Goal: Task Accomplishment & Management: Use online tool/utility

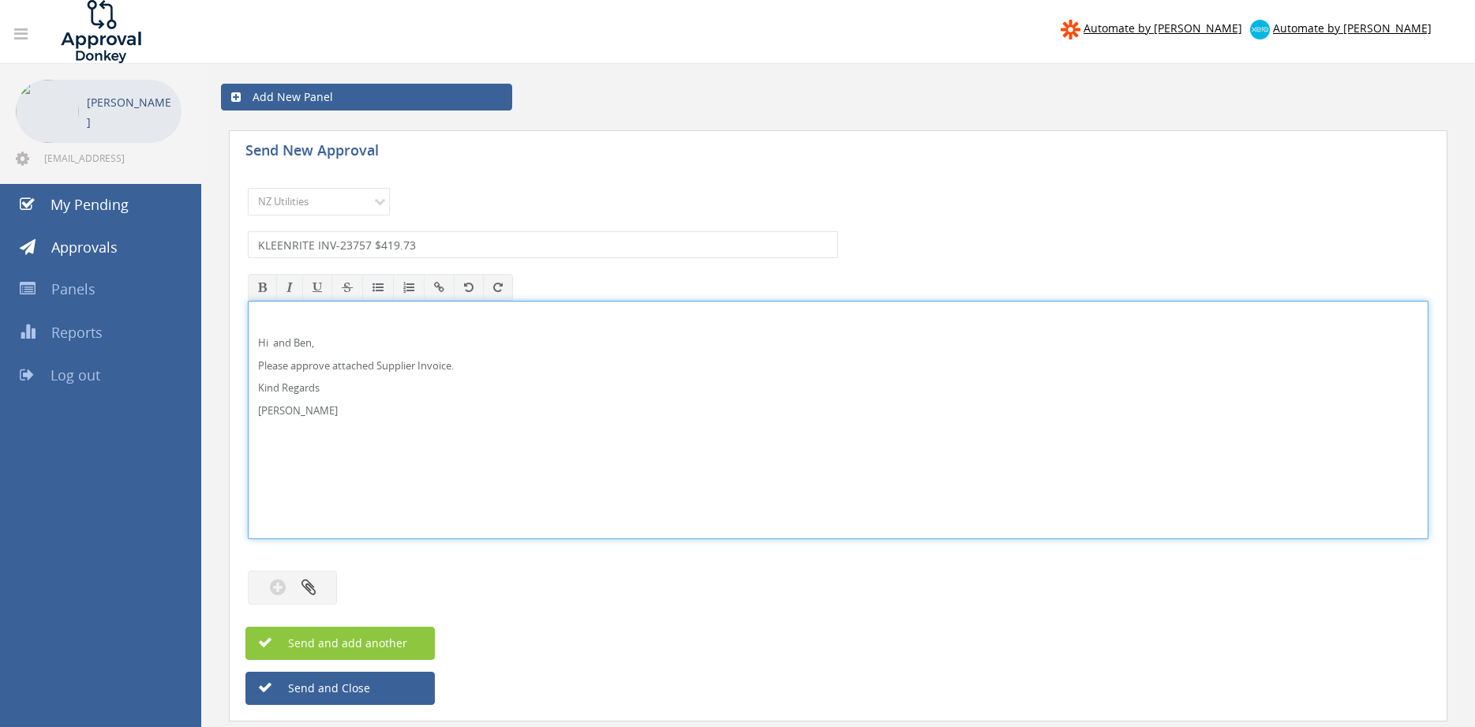
select select "13141"
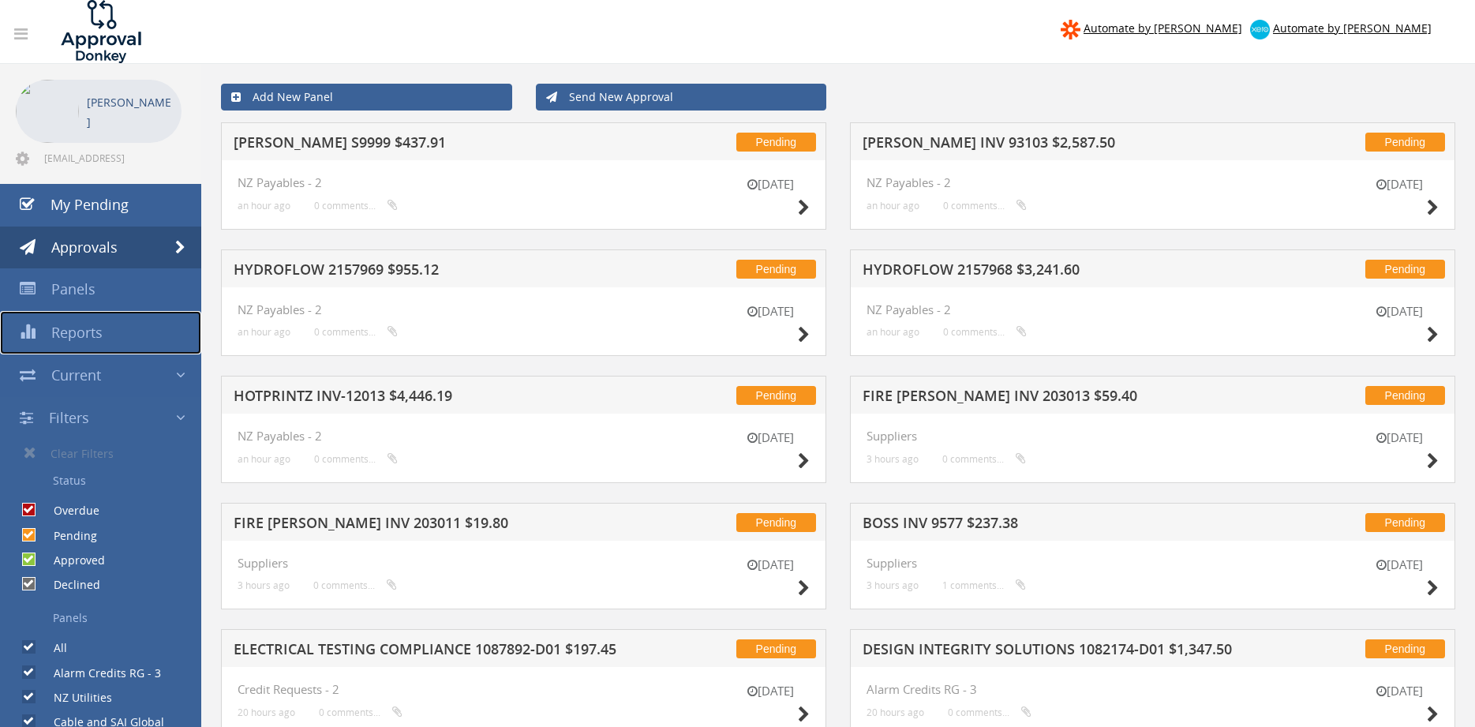
click at [59, 335] on span "Reports" at bounding box center [76, 332] width 51 height 19
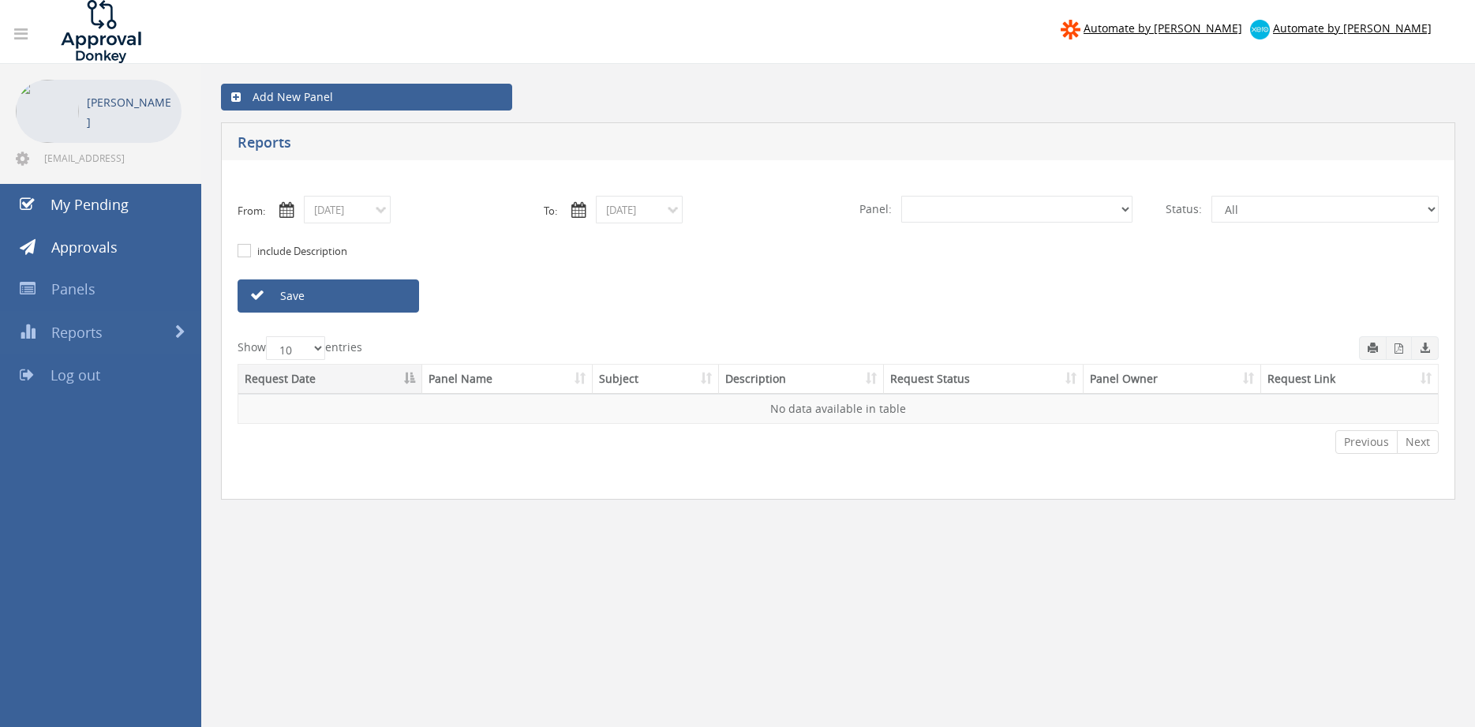
select select "number:0"
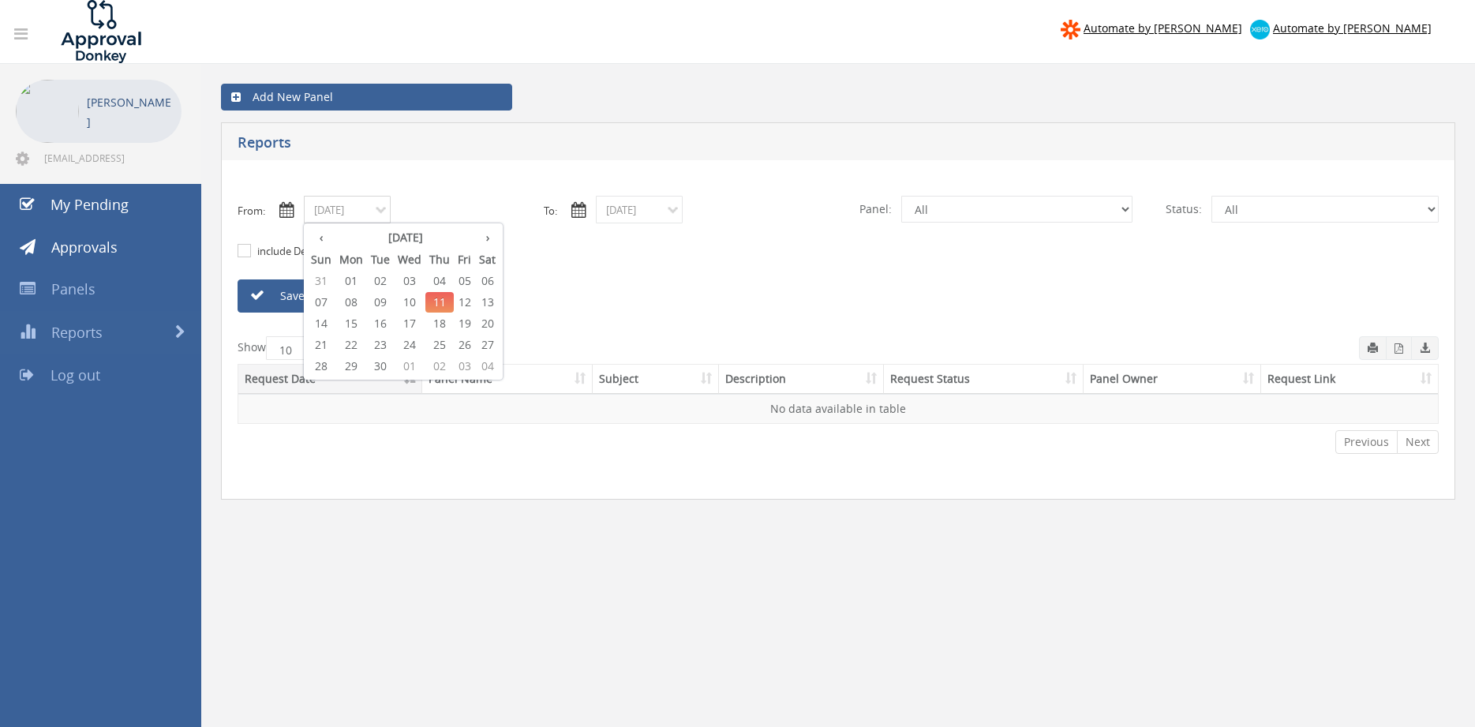
click at [376, 217] on input "09/11/2025" at bounding box center [347, 210] width 87 height 28
drag, startPoint x: 416, startPoint y: 305, endPoint x: 437, endPoint y: 290, distance: 25.6
click at [415, 304] on span "10" at bounding box center [410, 302] width 32 height 21
type input "09/10/2025"
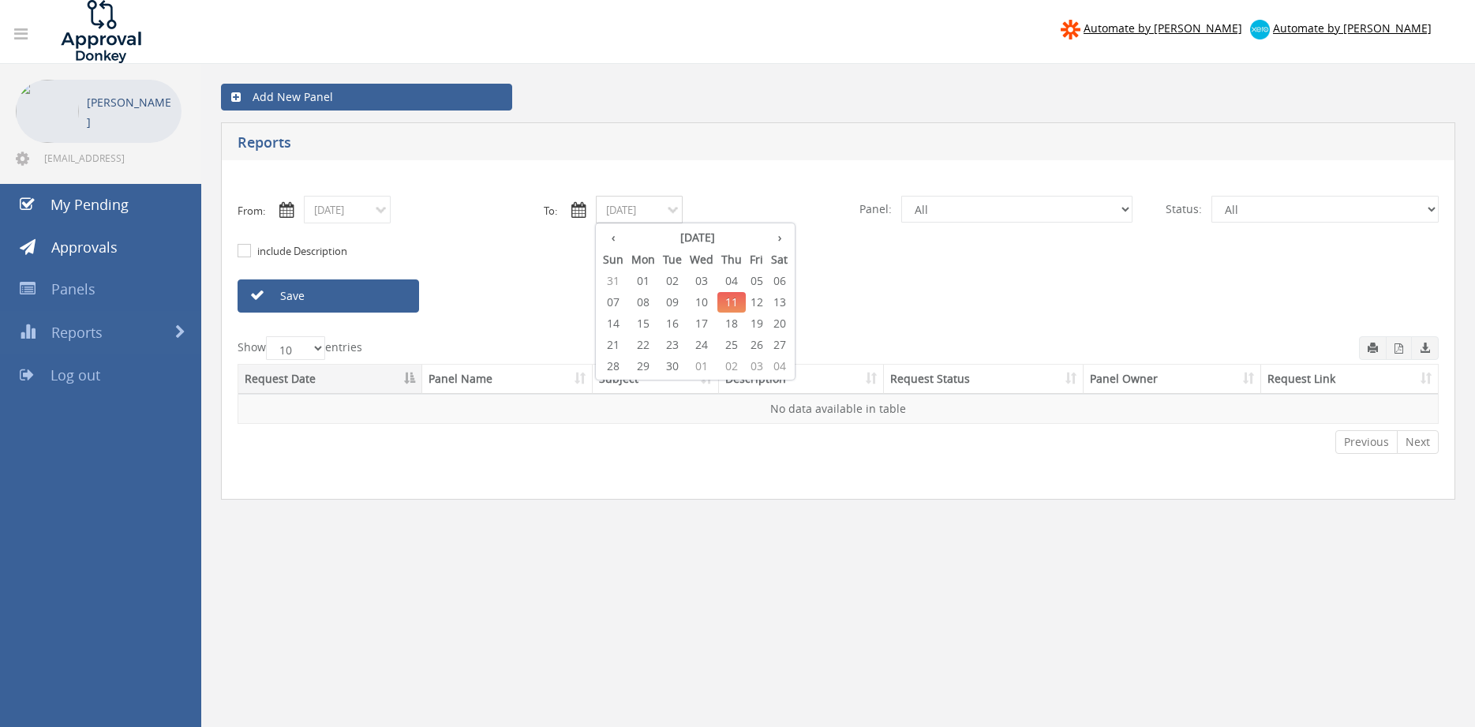
click at [626, 212] on input "09/11/2025" at bounding box center [639, 210] width 87 height 28
click at [702, 301] on span "10" at bounding box center [702, 302] width 32 height 21
type input "09/10/2025"
click at [901, 196] on select "All Alarm Credits RG - 3 NZ Utilities Cable and SAI Global NZ Alarms-1 NZ FX Pa…" at bounding box center [1016, 209] width 231 height 27
select select "number:9680"
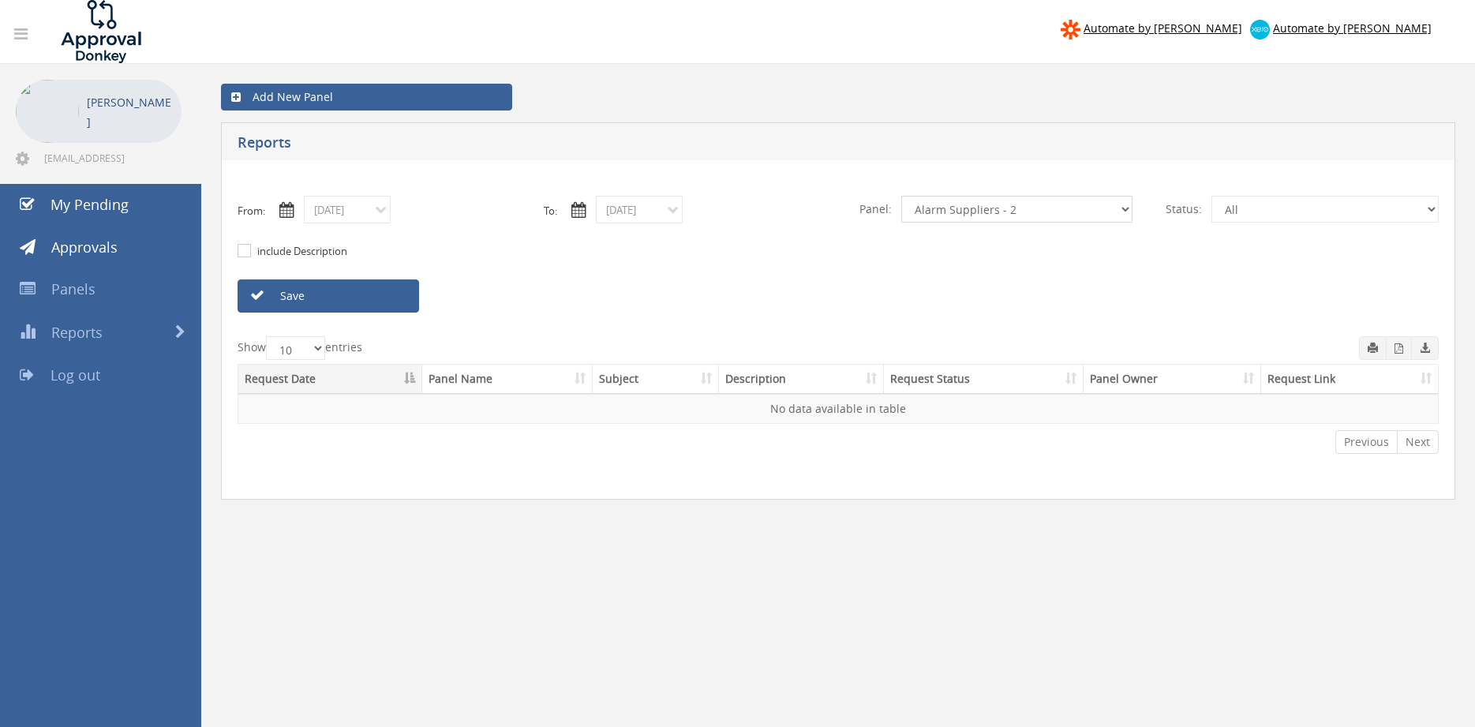
click option "Alarm Suppliers - 2" at bounding box center [0, 0] width 0 height 0
click at [391, 301] on link "Save" at bounding box center [329, 295] width 182 height 33
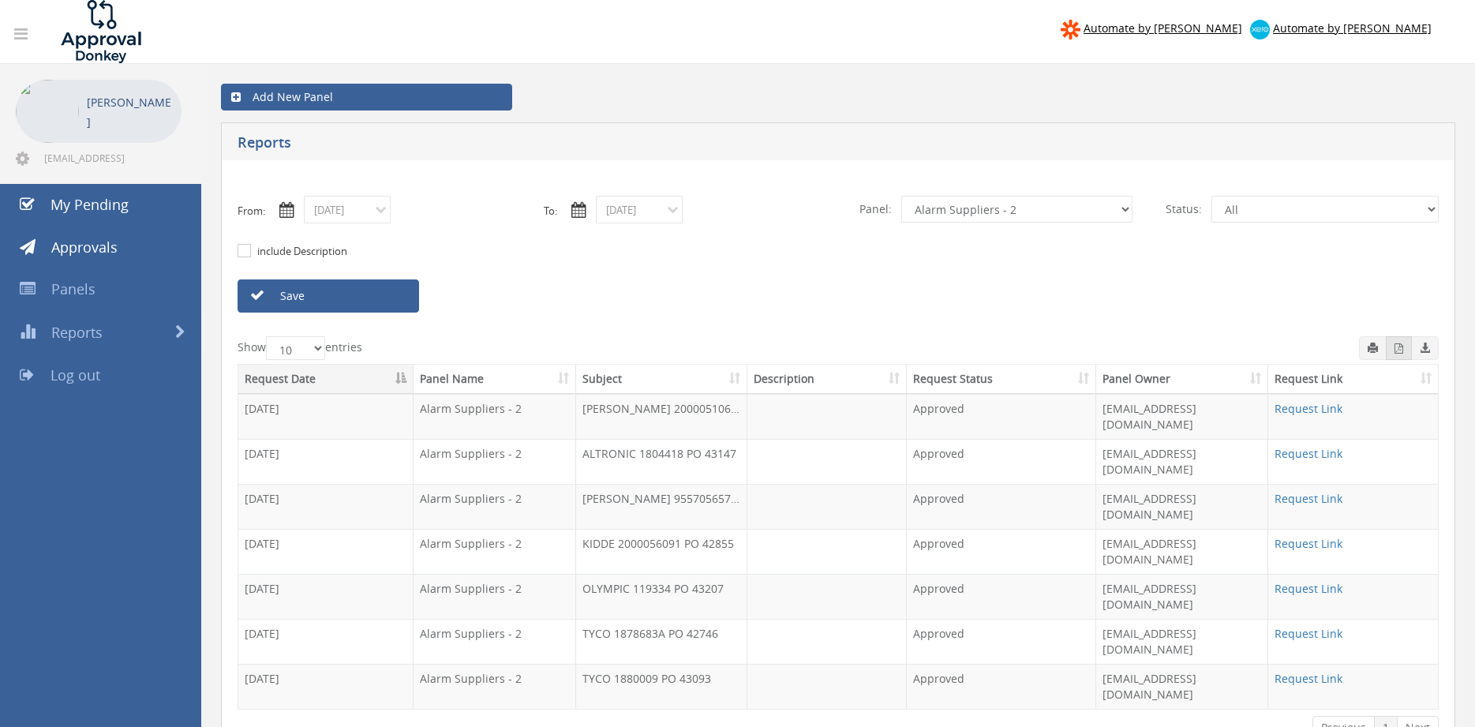
click at [1401, 347] on icon "button" at bounding box center [1399, 348] width 9 height 10
